Goal: Task Accomplishment & Management: Use online tool/utility

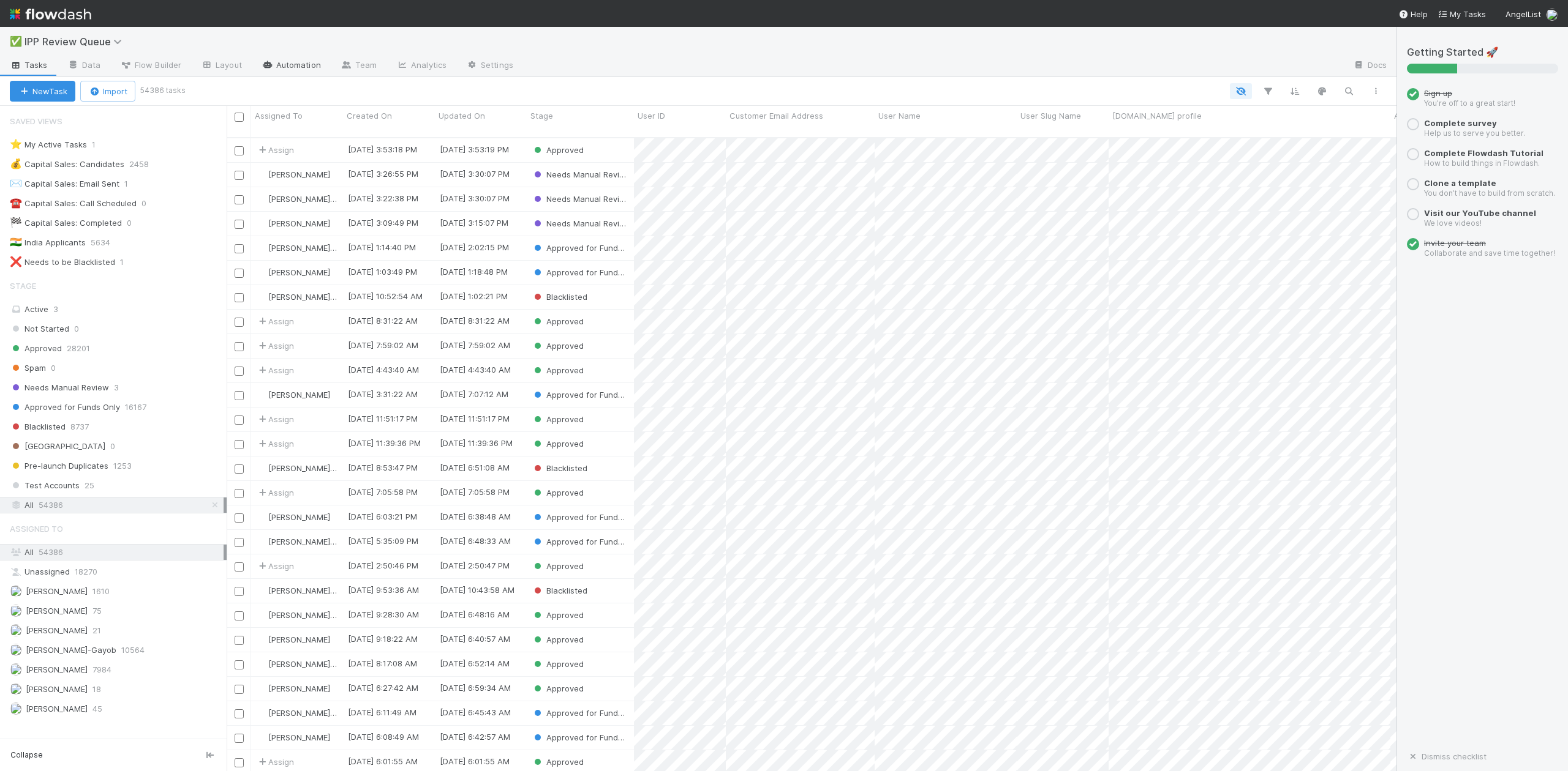
scroll to position [632, 1157]
click at [300, 65] on link "Automation" at bounding box center [291, 66] width 79 height 19
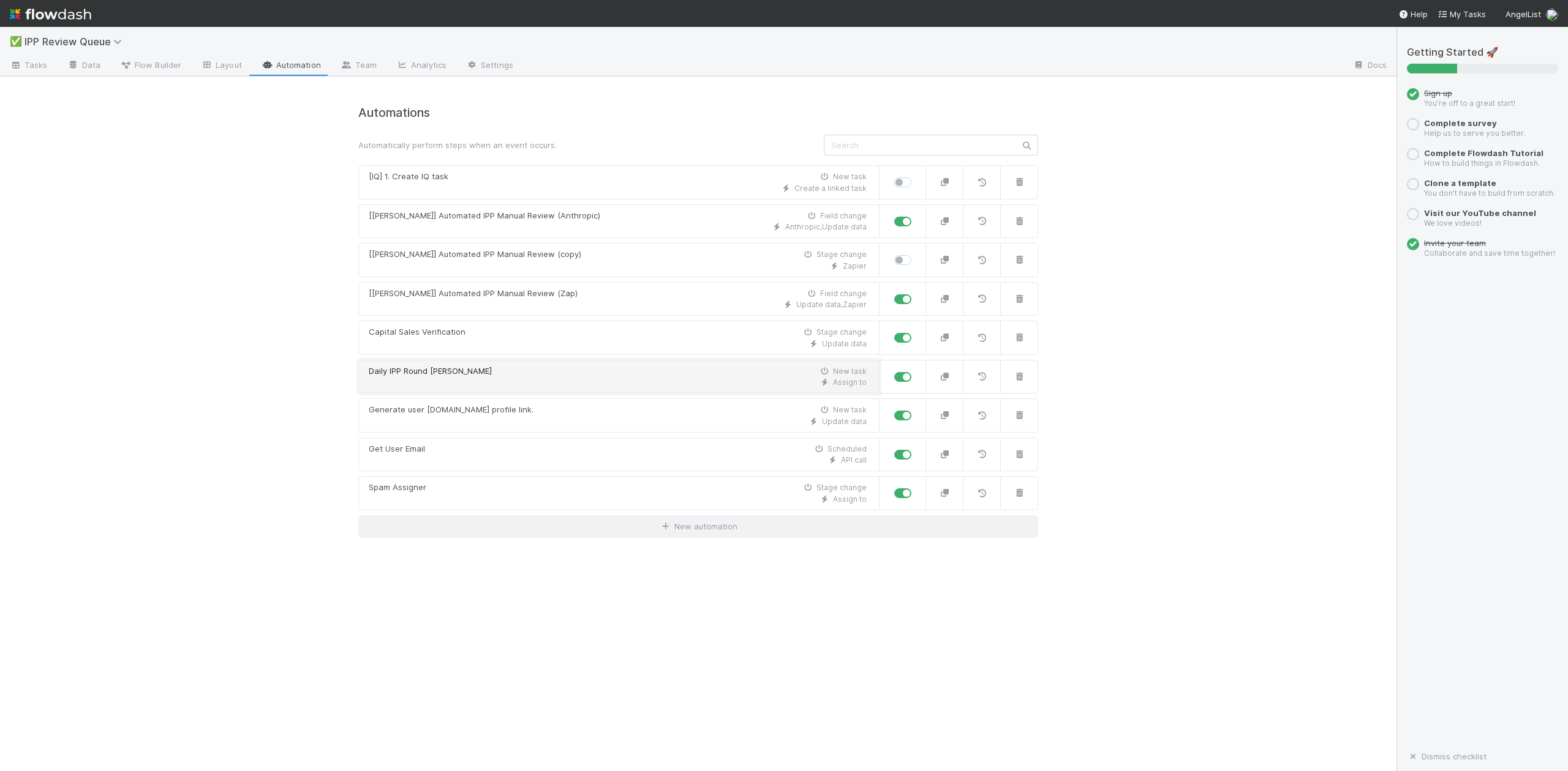
click at [453, 377] on div "Daily IPP Round [PERSON_NAME] New task" at bounding box center [617, 371] width 498 height 12
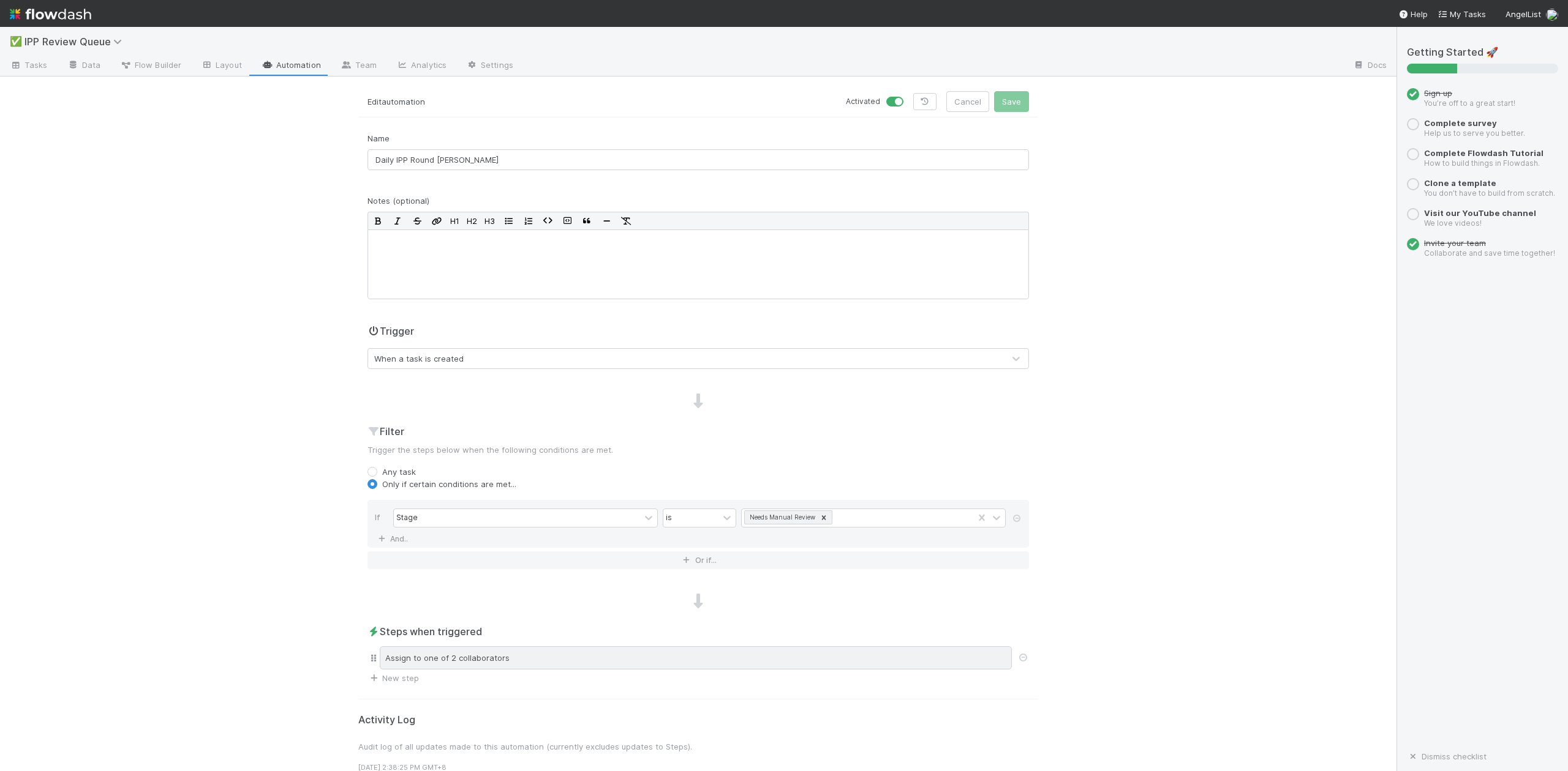
click at [515, 660] on div "Assign to one of 2 collaborators" at bounding box center [696, 658] width 632 height 23
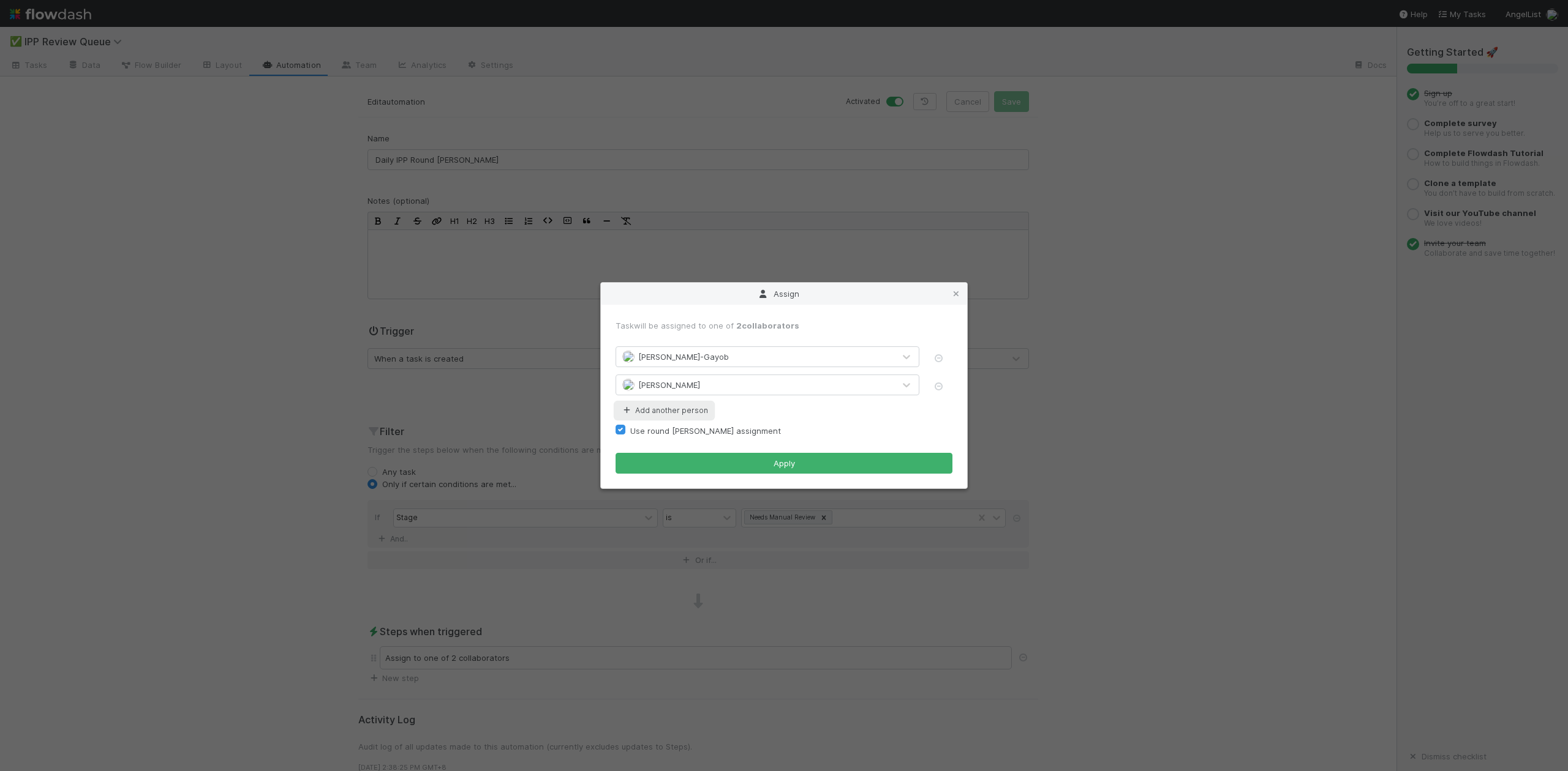
click at [678, 408] on button "Add another person" at bounding box center [664, 411] width 97 height 16
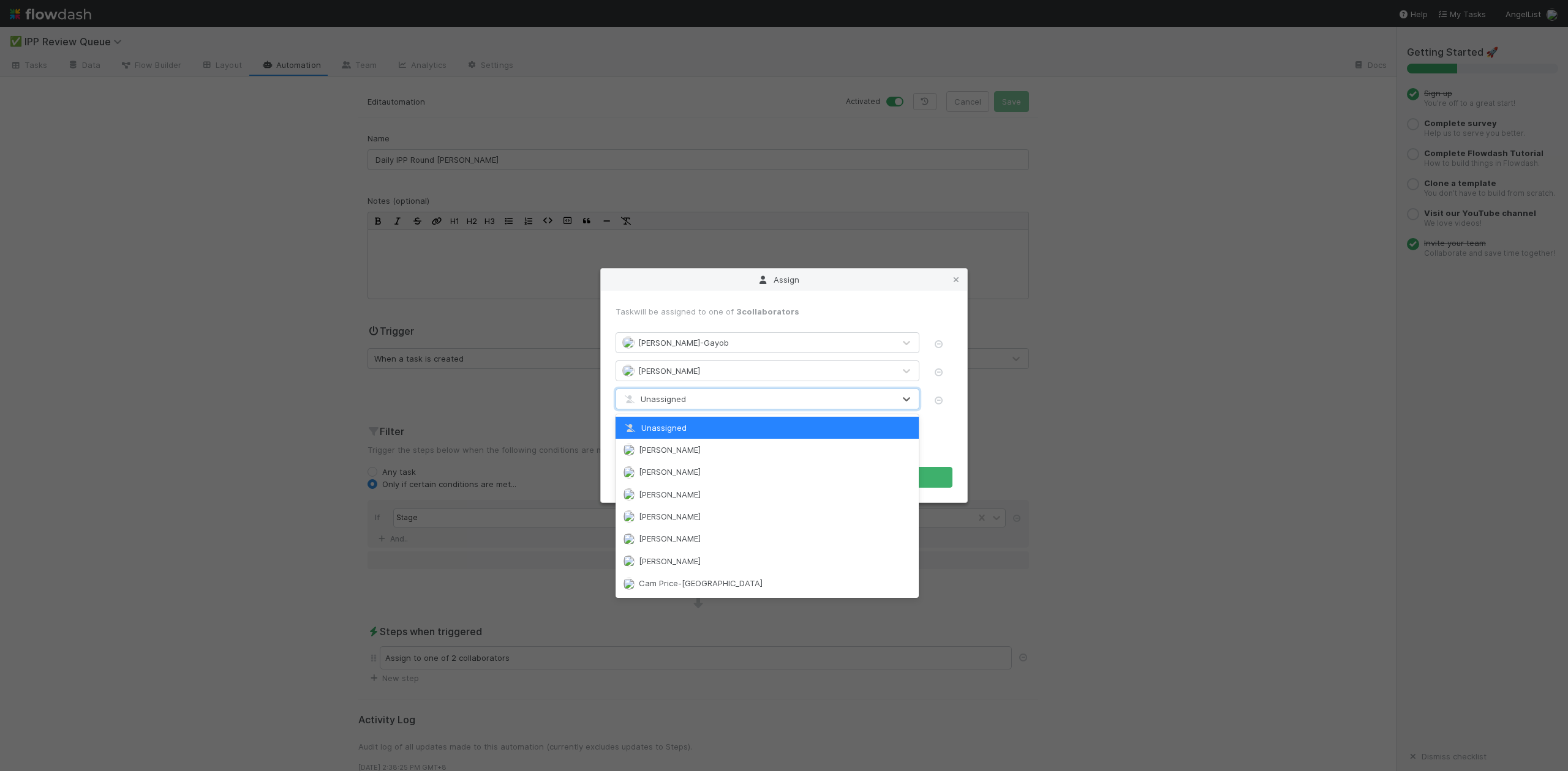
click at [677, 404] on div "Unassigned" at bounding box center [654, 398] width 63 height 12
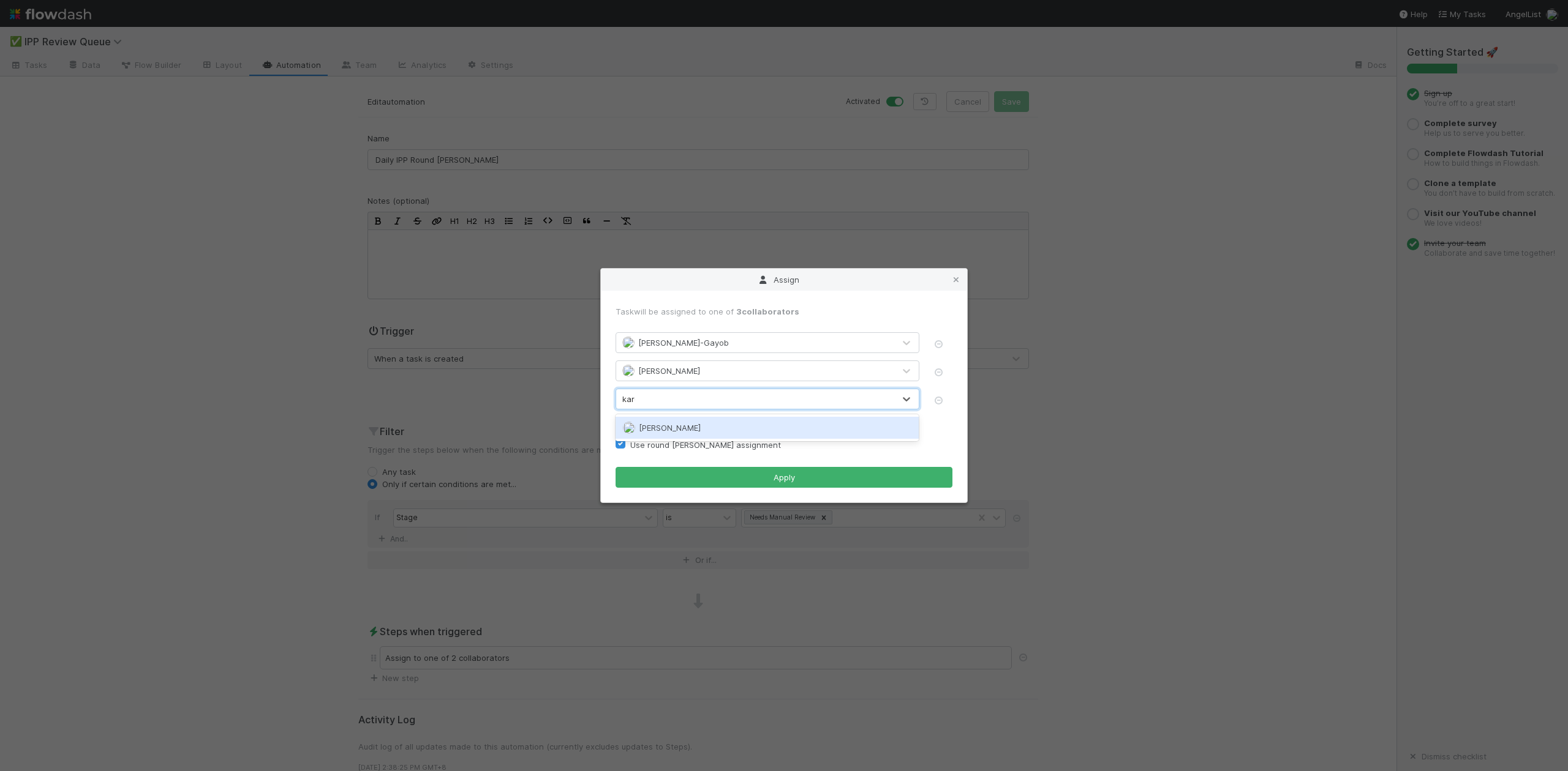
type input "[PERSON_NAME]"
click at [699, 425] on span "[PERSON_NAME]" at bounding box center [670, 428] width 62 height 10
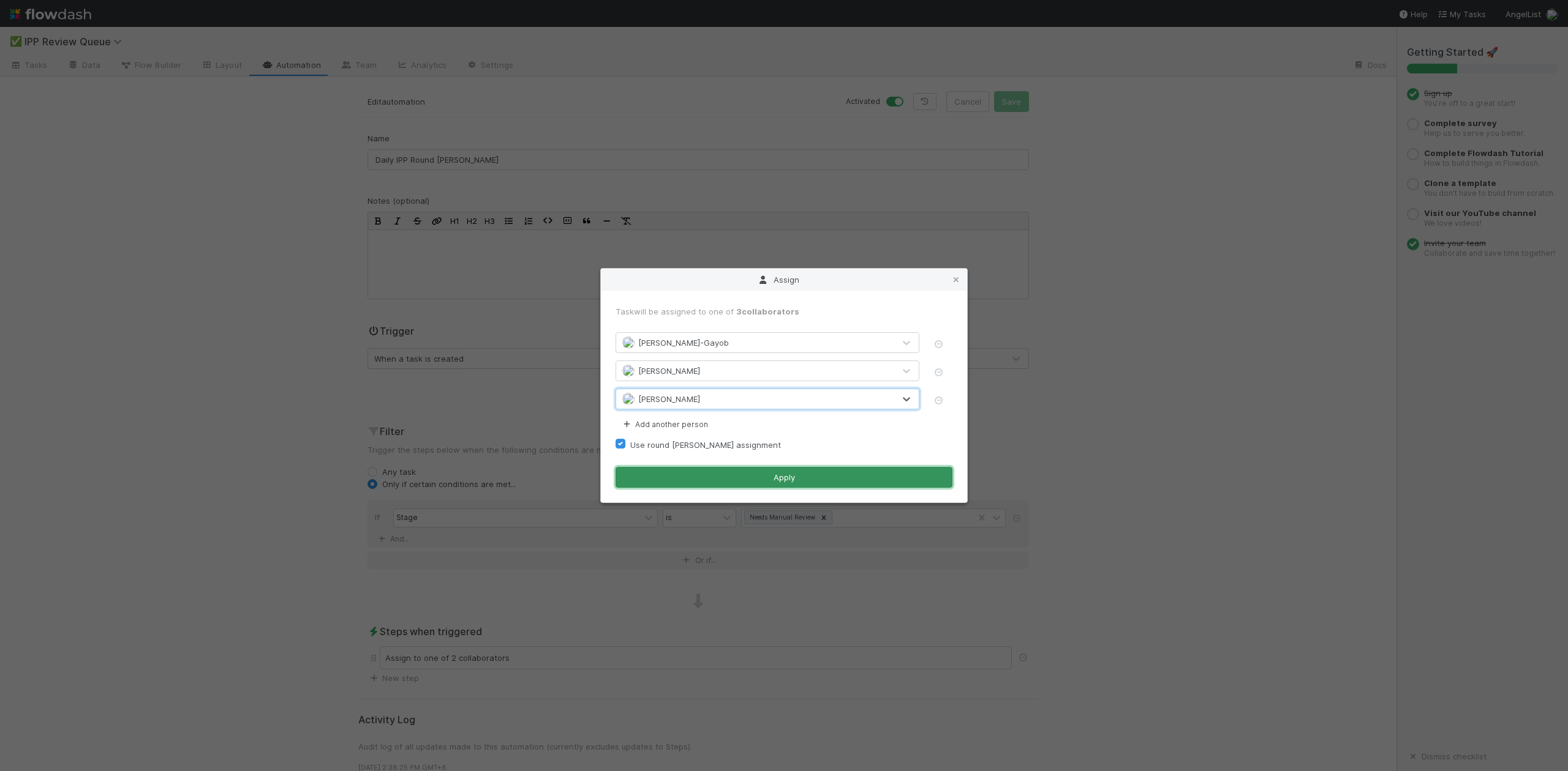
click at [812, 485] on button "Apply" at bounding box center [784, 477] width 337 height 21
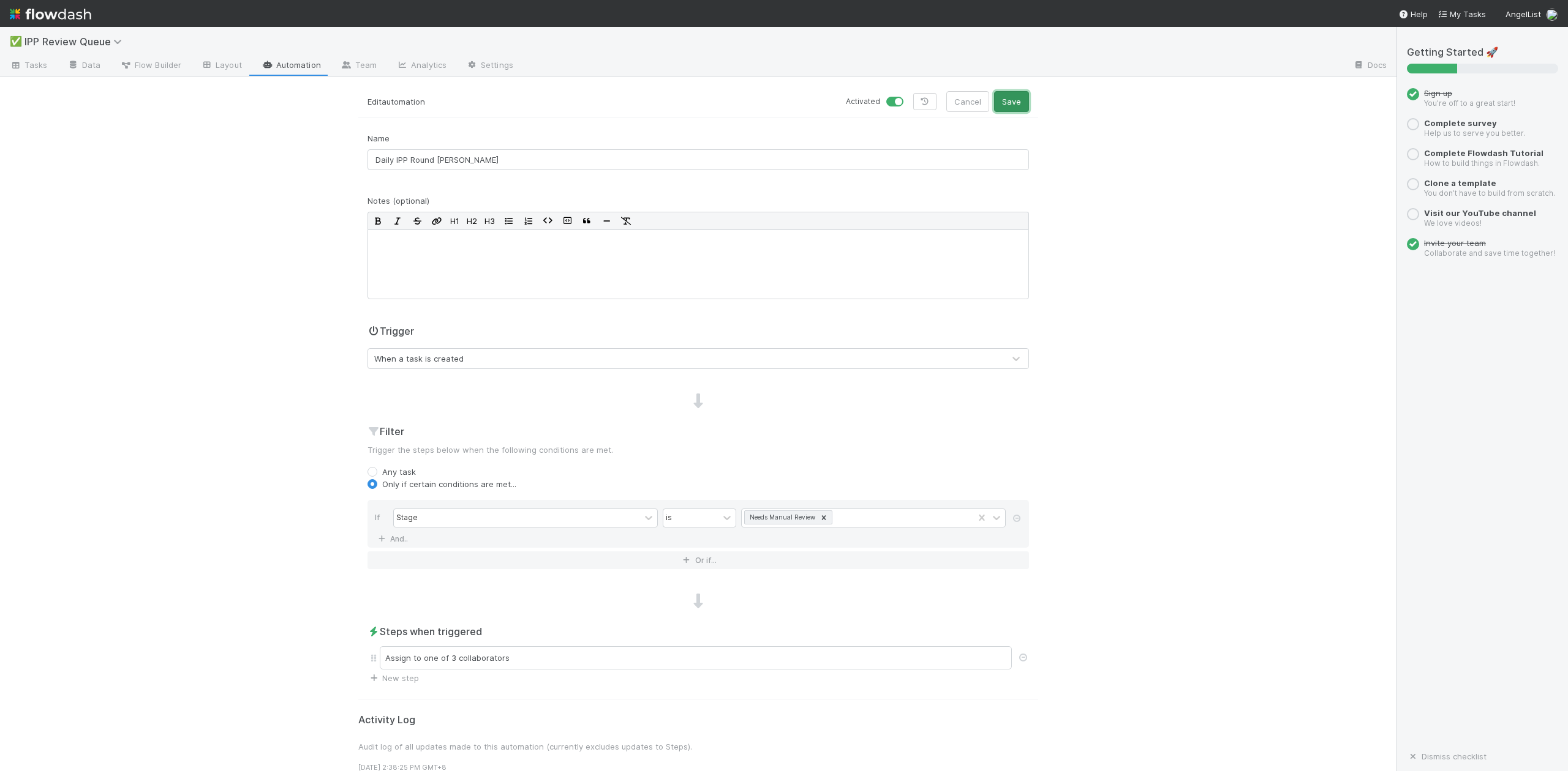
click at [1007, 99] on button "Save" at bounding box center [1011, 102] width 35 height 21
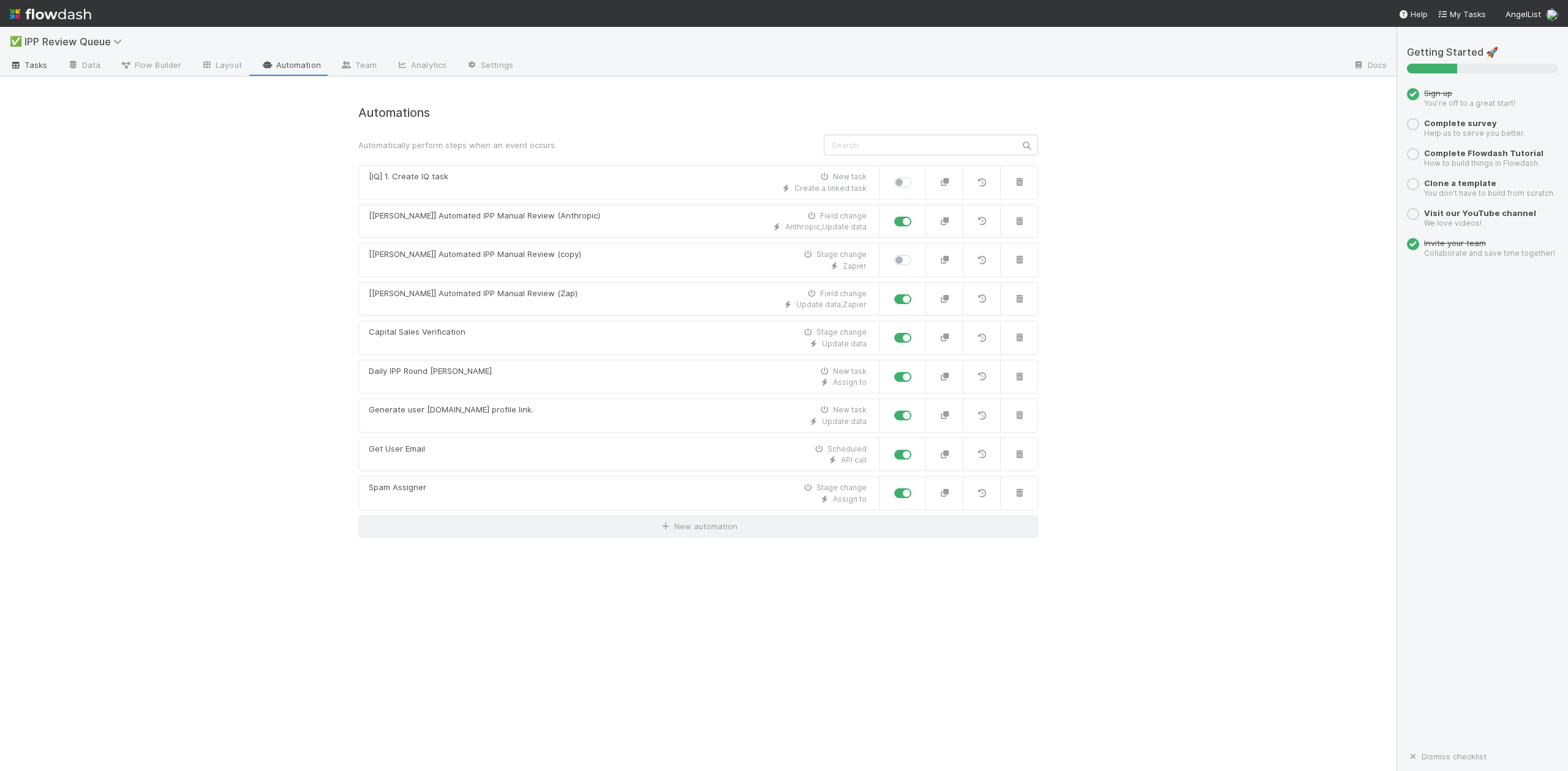
click at [35, 63] on span "Tasks" at bounding box center [29, 65] width 38 height 12
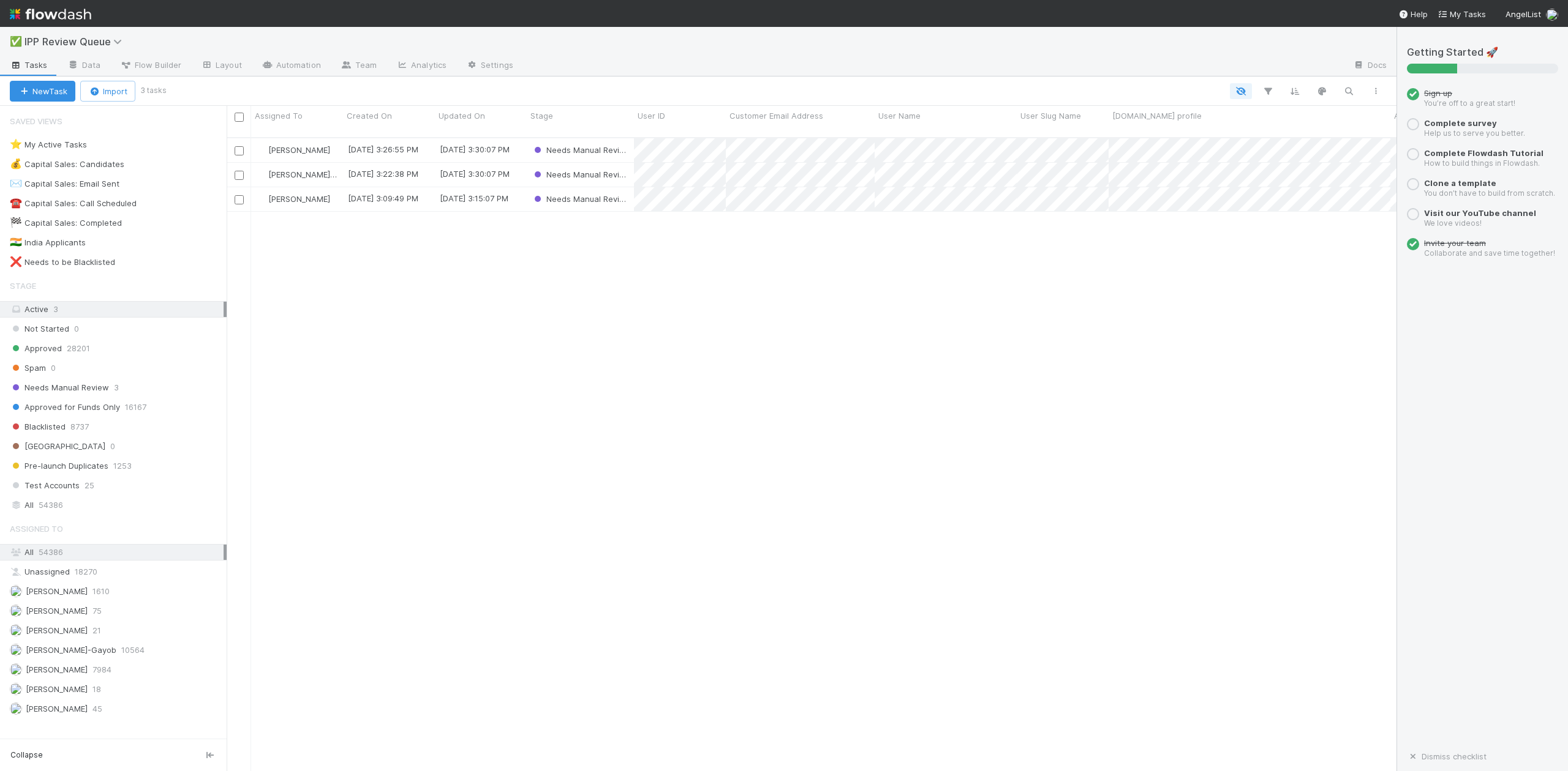
scroll to position [632, 1157]
click at [76, 613] on div "[PERSON_NAME] 75" at bounding box center [117, 611] width 213 height 15
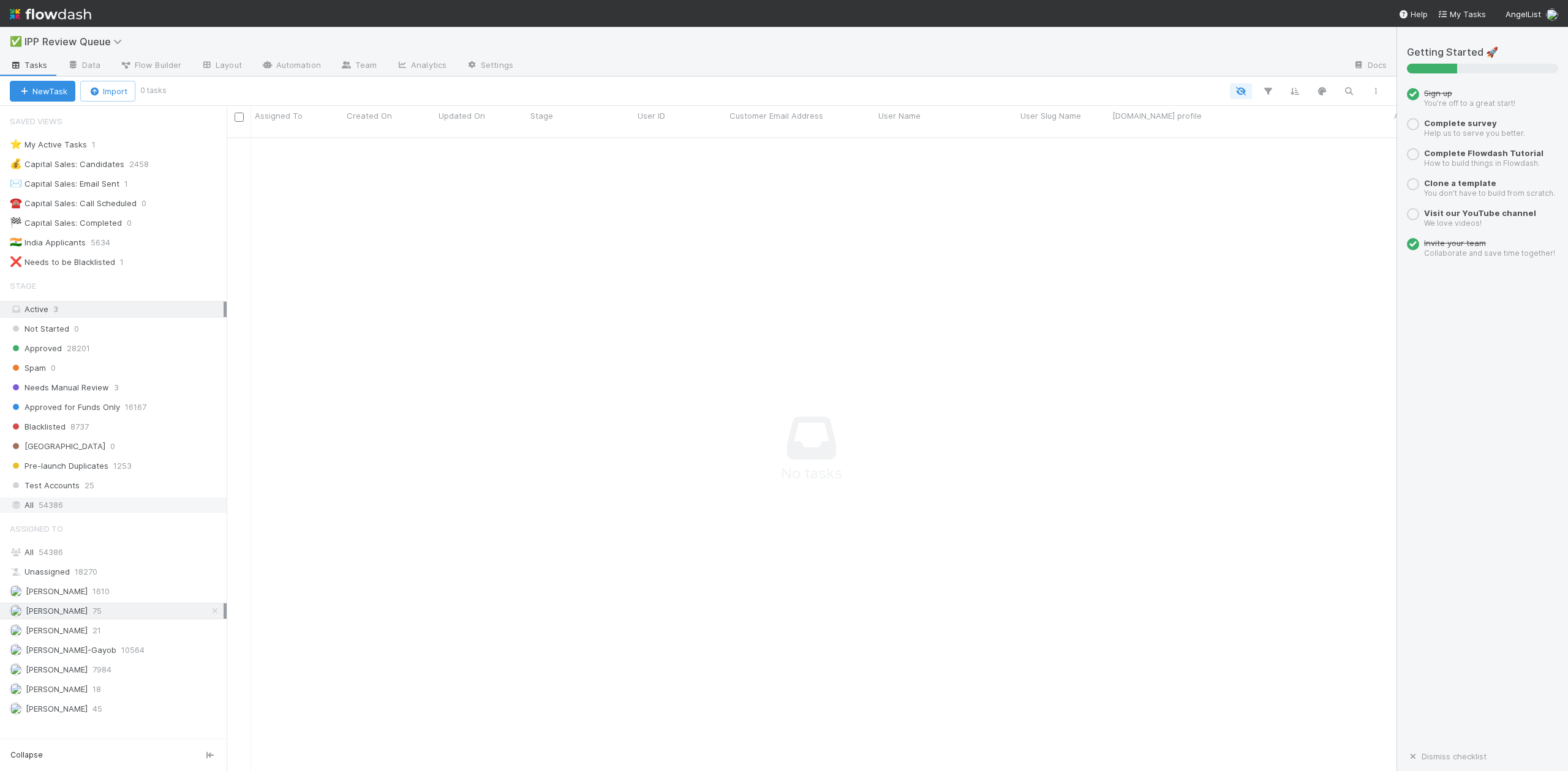
scroll to position [620, 1145]
click at [55, 513] on span "54386" at bounding box center [51, 505] width 25 height 15
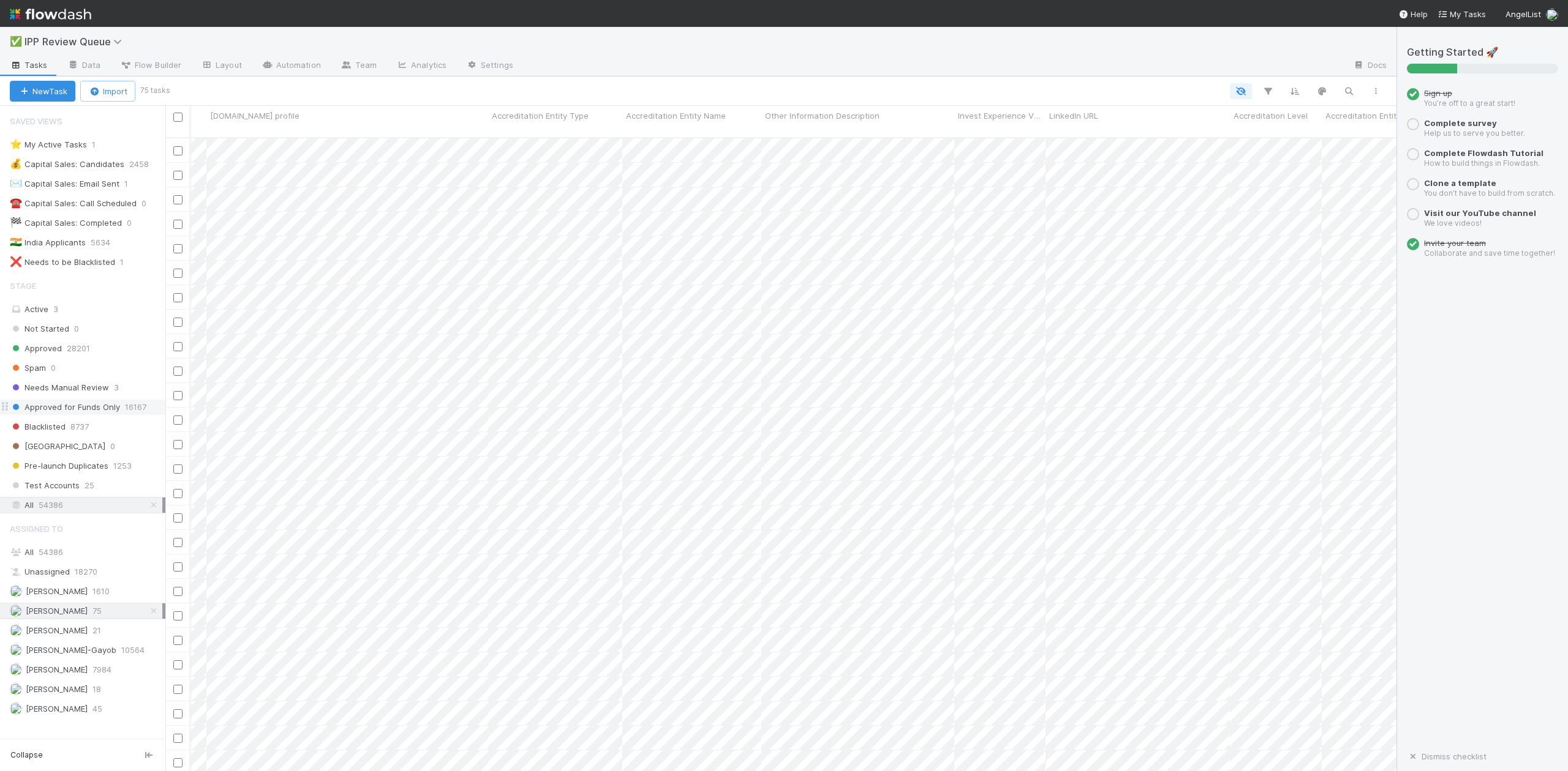
drag, startPoint x: 229, startPoint y: 426, endPoint x: 109, endPoint y: 419, distance: 120.2
click at [109, 419] on div "Saved Views ⭐ My Active Tasks 1 💰 Capital Sales: Candidates 2458 ✉️ Capital Sal…" at bounding box center [82, 438] width 165 height 665
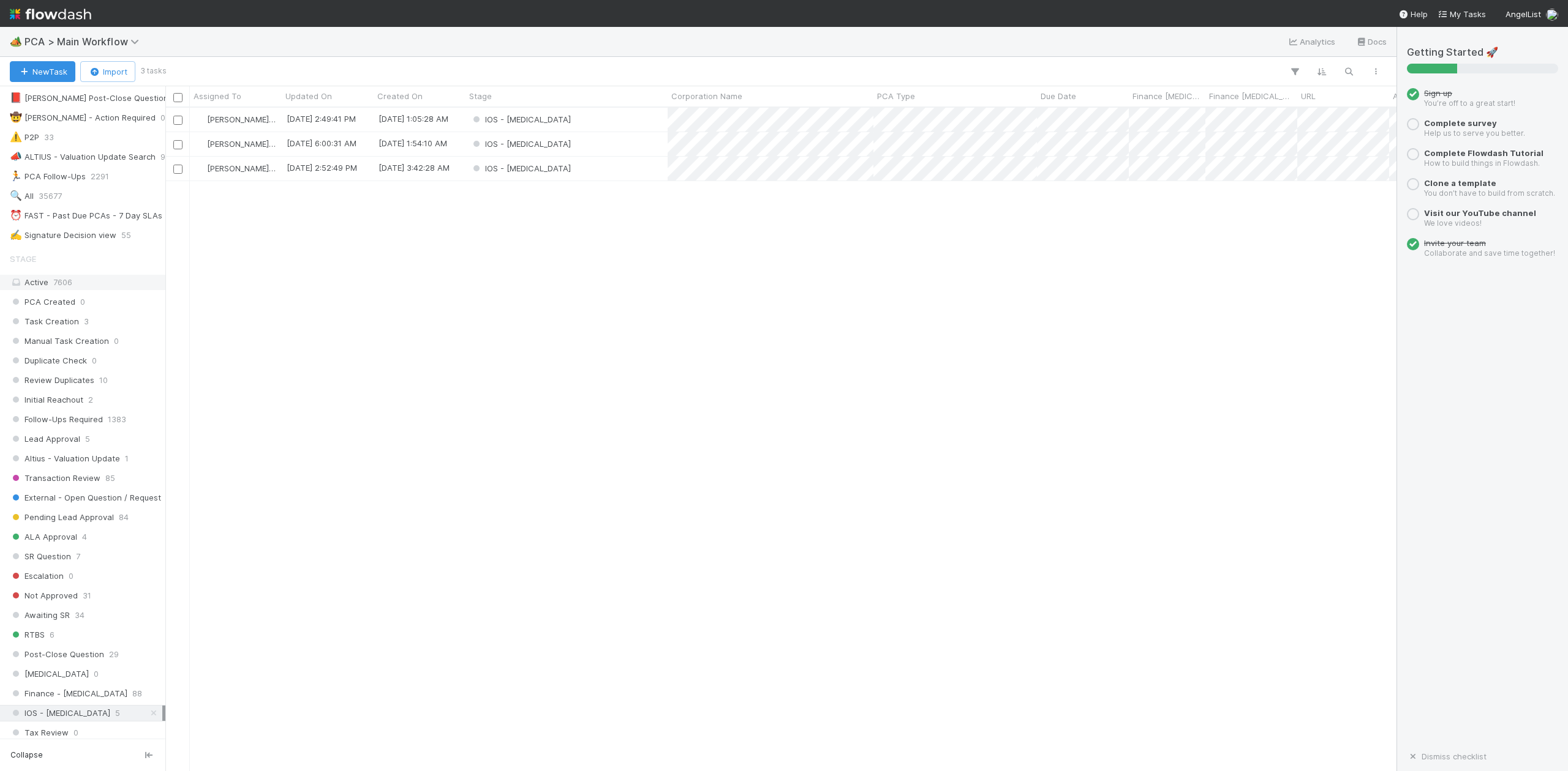
scroll to position [326, 0]
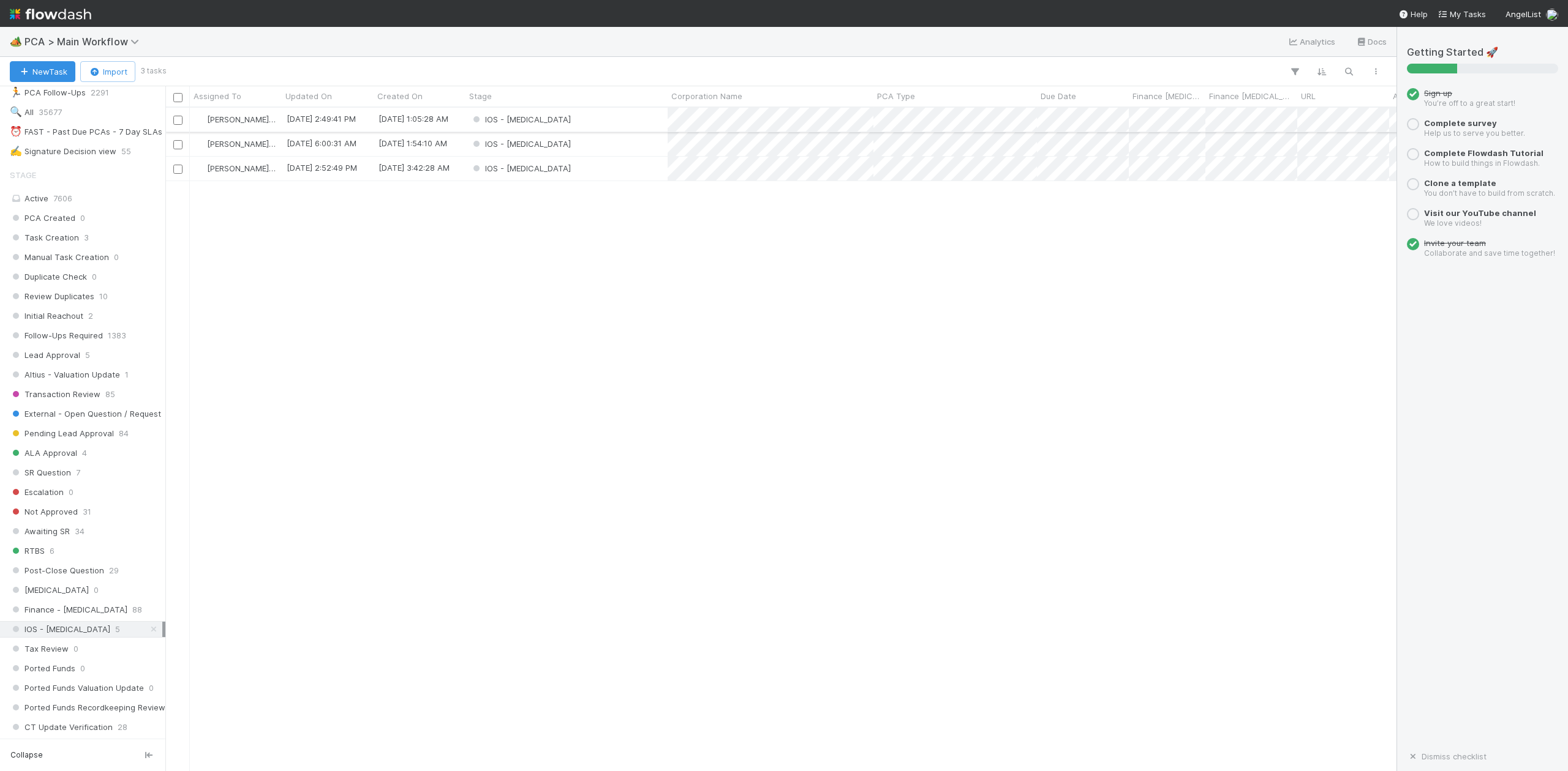
click at [552, 120] on div "IOS - ICU" at bounding box center [567, 120] width 202 height 24
